Goal: Information Seeking & Learning: Learn about a topic

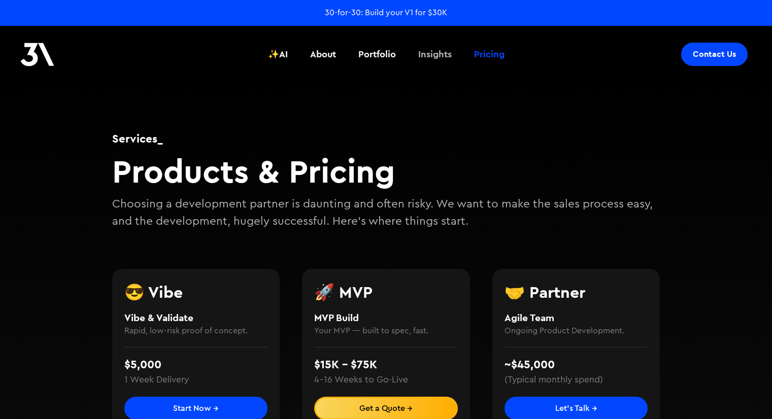
scroll to position [192, 0]
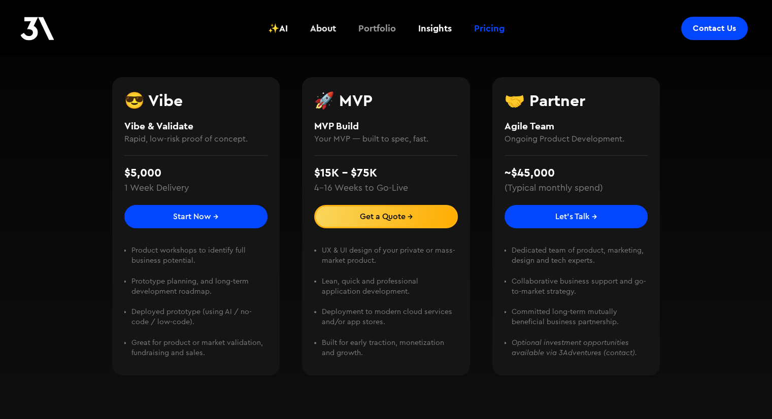
click at [373, 28] on div "Portfolio" at bounding box center [377, 28] width 38 height 13
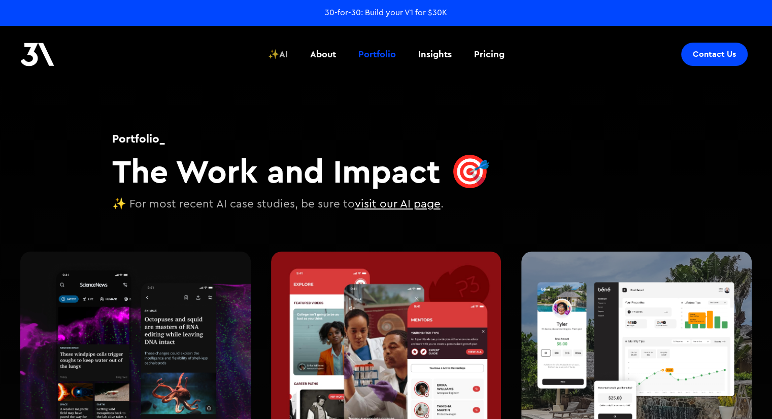
click at [279, 53] on div "✨AI" at bounding box center [278, 54] width 20 height 13
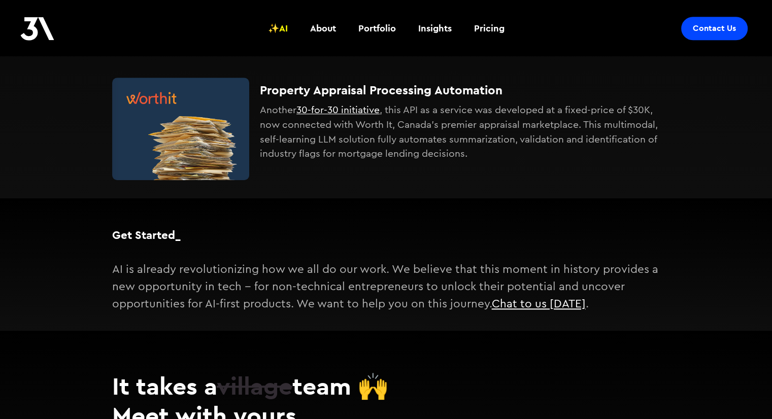
scroll to position [840, 0]
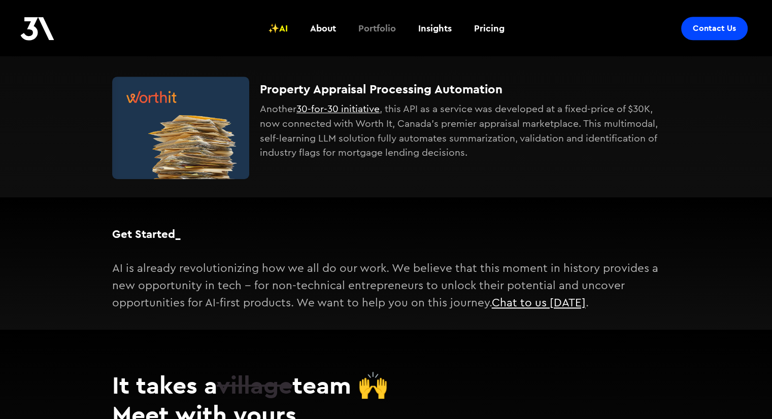
click at [371, 25] on div "Portfolio" at bounding box center [377, 28] width 38 height 13
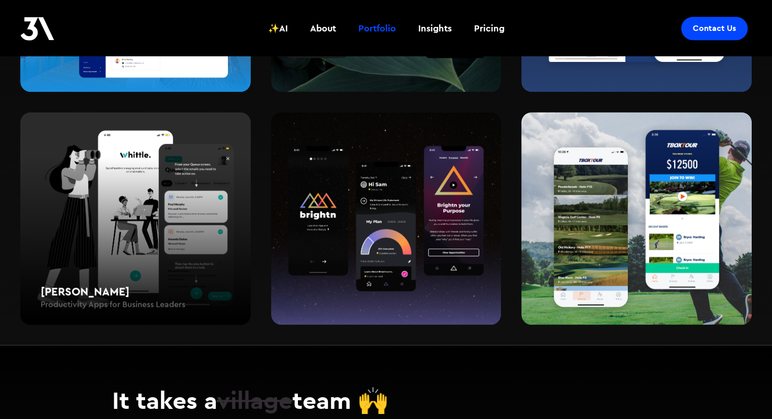
scroll to position [1512, 0]
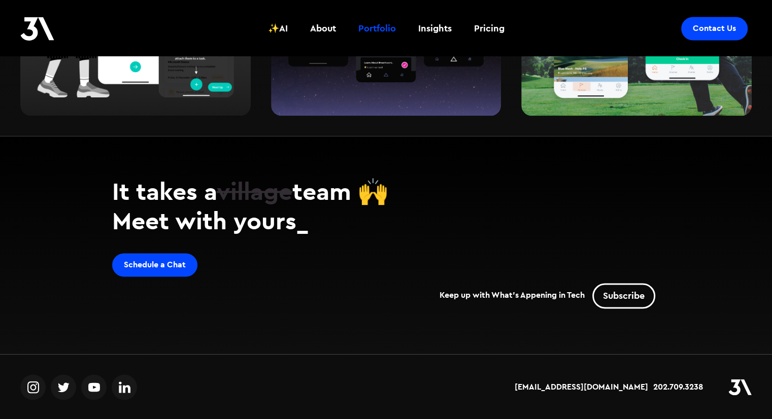
click at [627, 287] on link "Subscribe" at bounding box center [623, 295] width 63 height 25
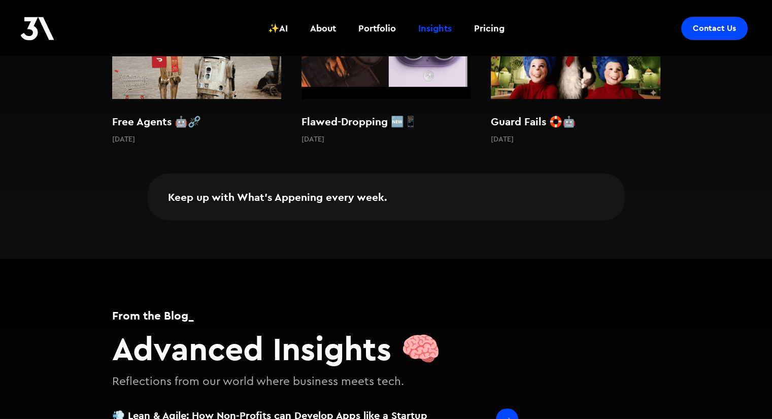
scroll to position [264, 0]
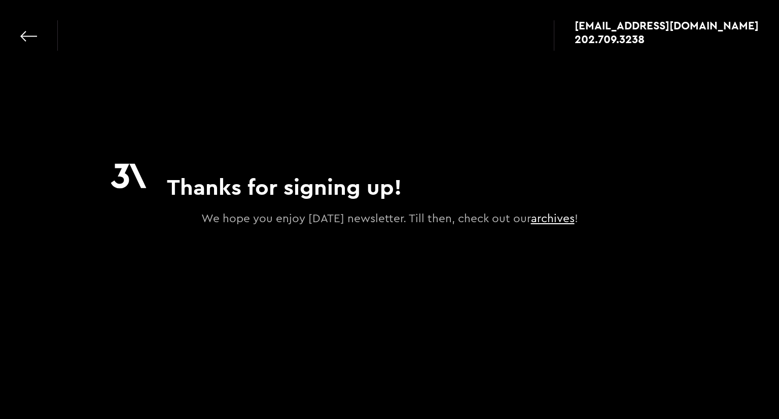
click at [567, 217] on link "archives" at bounding box center [553, 218] width 44 height 11
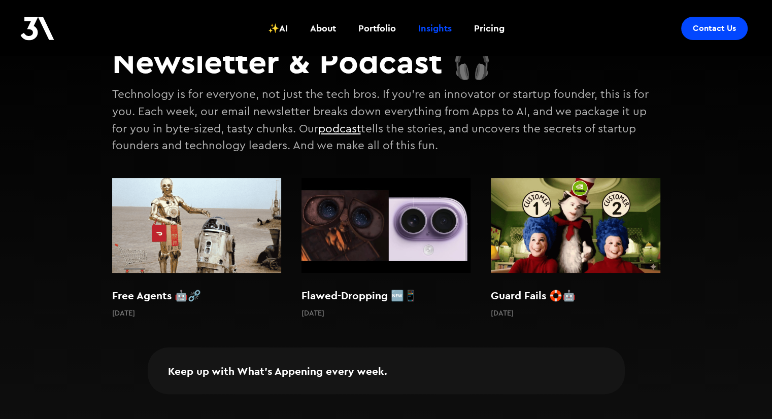
scroll to position [91, 0]
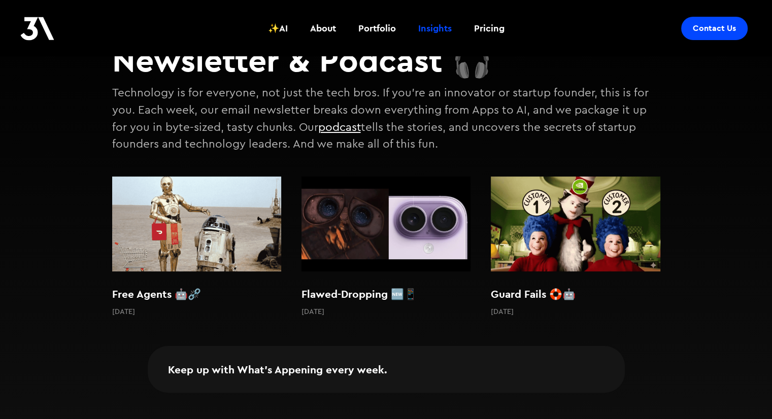
click at [132, 295] on h2 "Free Agents 🤖⛓️‍💥" at bounding box center [196, 294] width 169 height 15
click at [324, 130] on link "podcast" at bounding box center [339, 127] width 43 height 11
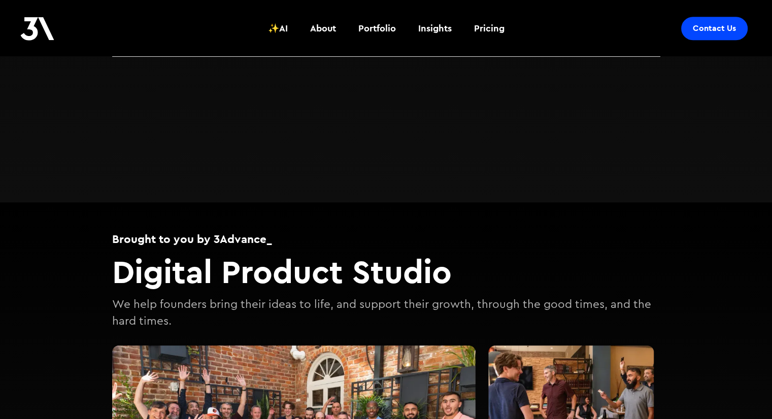
scroll to position [602, 0]
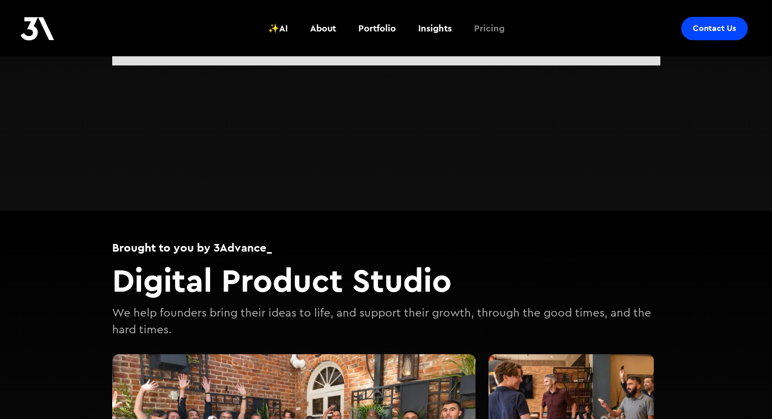
click at [497, 30] on div "Pricing" at bounding box center [489, 28] width 30 height 13
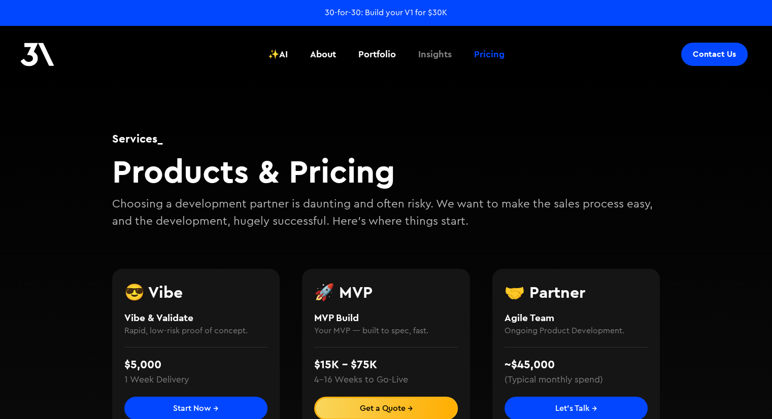
click at [438, 49] on div "Insights" at bounding box center [434, 54] width 33 height 13
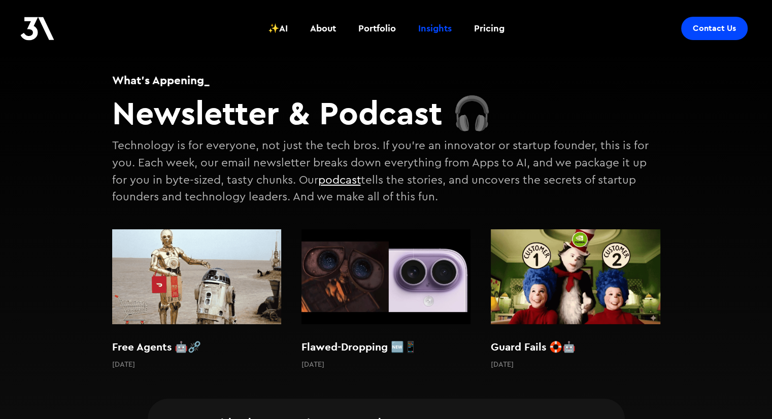
scroll to position [36, 0]
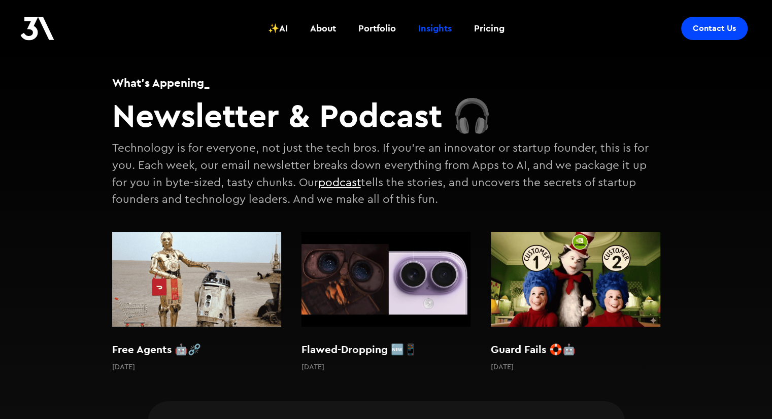
click at [410, 194] on p "Technology is for everyone, not just the tech bros. If you're an innovator or s…" at bounding box center [380, 174] width 536 height 62
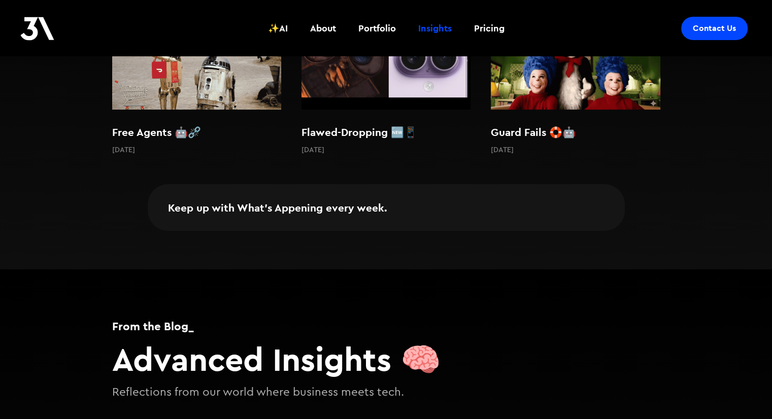
scroll to position [153, 0]
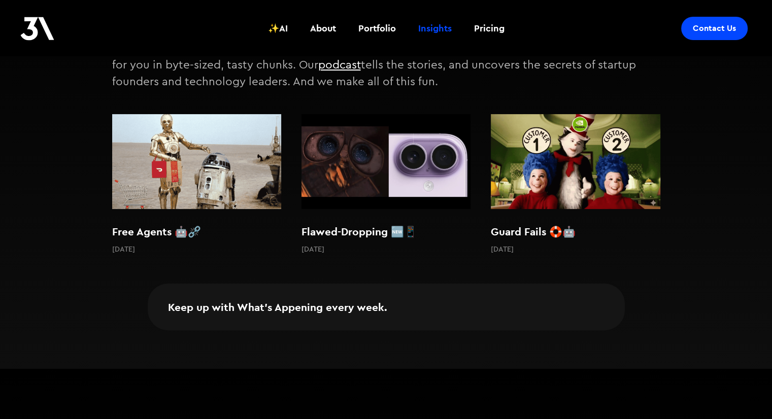
drag, startPoint x: 195, startPoint y: 154, endPoint x: 148, endPoint y: 169, distance: 49.4
click at [148, 169] on img at bounding box center [196, 161] width 169 height 95
